Goal: Transaction & Acquisition: Purchase product/service

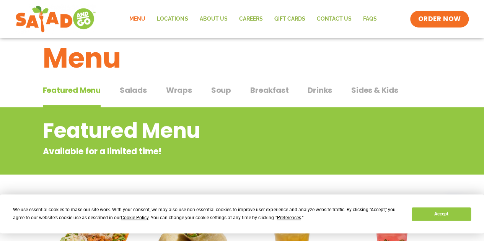
scroll to position [8, 0]
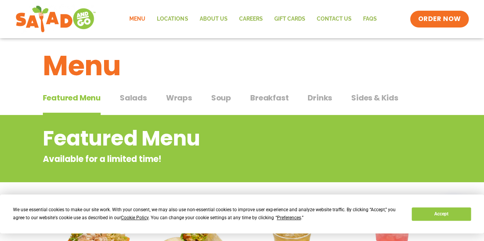
click at [135, 98] on span "Salads" at bounding box center [133, 97] width 27 height 11
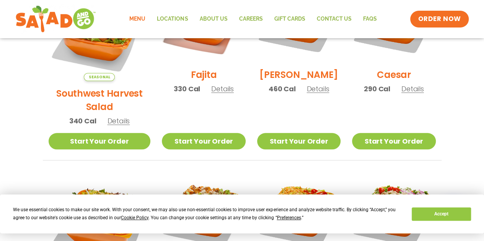
scroll to position [278, 0]
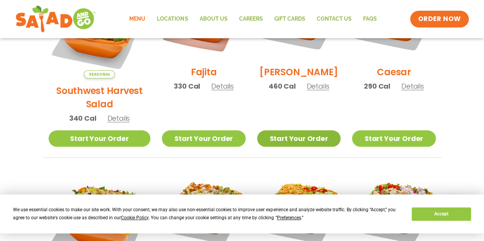
click at [304, 130] on link "Start Your Order" at bounding box center [298, 138] width 83 height 16
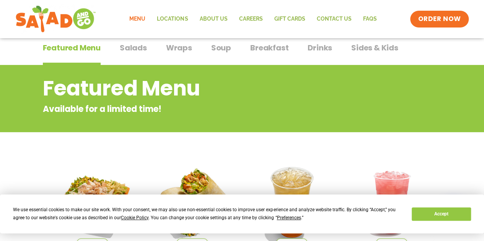
scroll to position [57, 0]
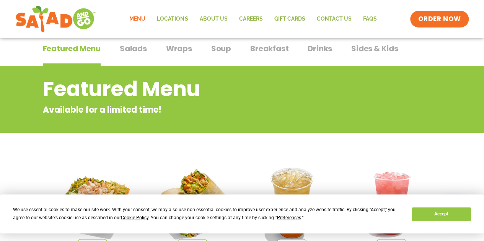
click at [133, 49] on span "Salads" at bounding box center [133, 48] width 27 height 11
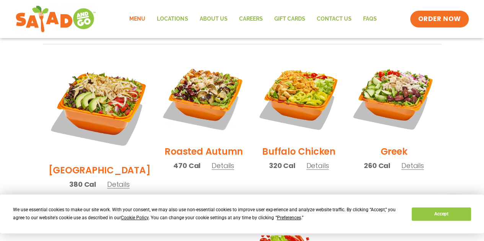
scroll to position [391, 0]
